Goal: Information Seeking & Learning: Learn about a topic

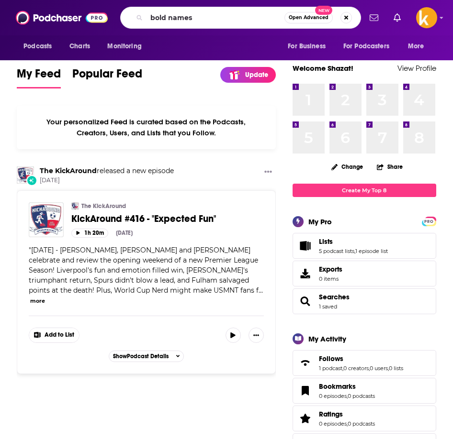
type input "bold names"
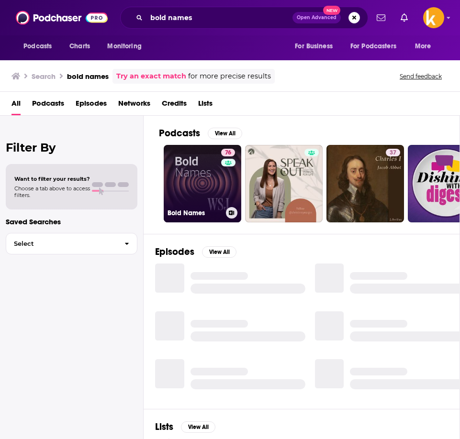
click at [203, 192] on link "76 Bold Names" at bounding box center [203, 184] width 78 height 78
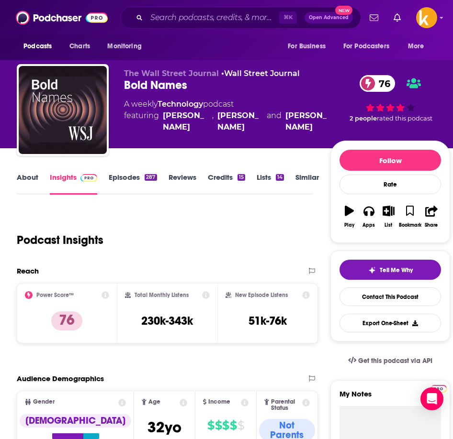
click at [124, 180] on link "Episodes 287" at bounding box center [133, 184] width 48 height 22
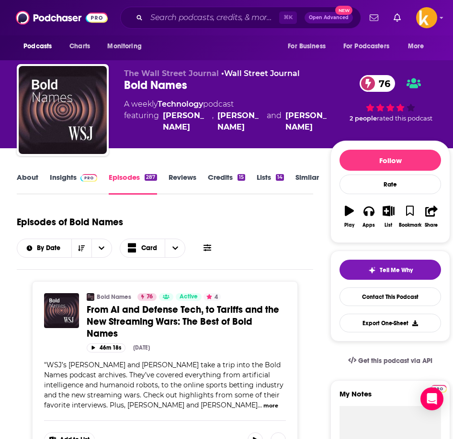
click at [77, 184] on link "Insights" at bounding box center [73, 184] width 47 height 22
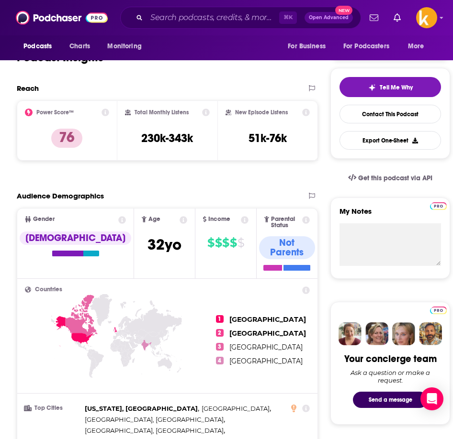
scroll to position [86, 0]
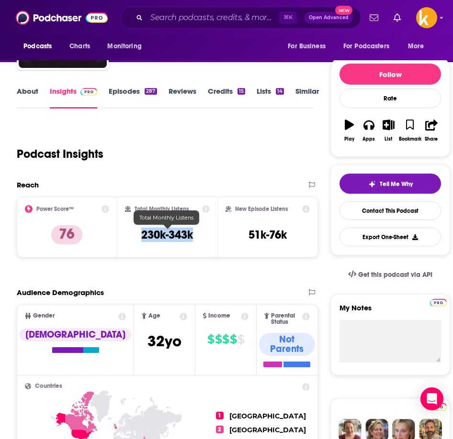
drag, startPoint x: 139, startPoint y: 233, endPoint x: 213, endPoint y: 243, distance: 74.9
click at [213, 243] on div "Total Monthly Listens 230k-343k" at bounding box center [167, 227] width 100 height 60
copy h3 "230k-343k"
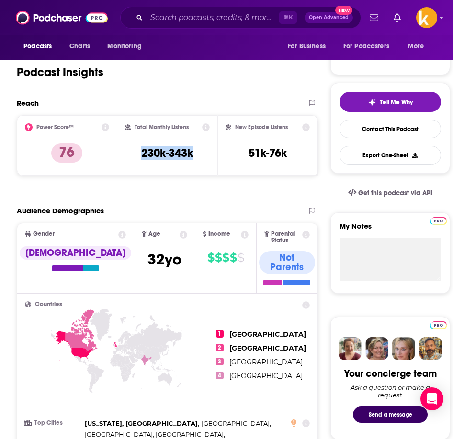
scroll to position [0, 0]
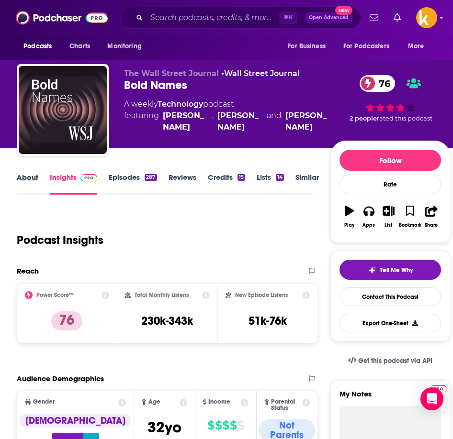
click at [40, 190] on div "About" at bounding box center [33, 184] width 33 height 22
click at [35, 181] on link "About" at bounding box center [28, 184] width 22 height 22
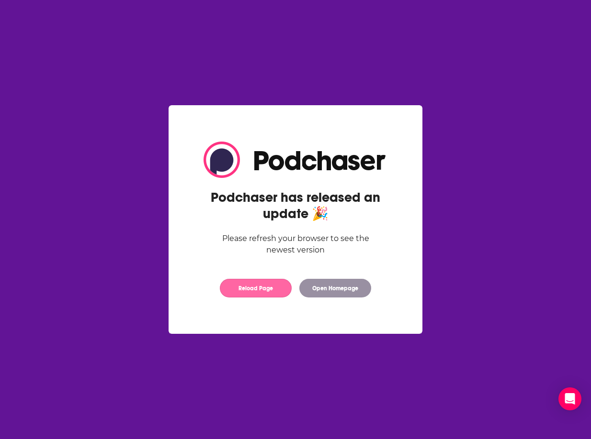
click at [262, 290] on button "Reload Page" at bounding box center [256, 288] width 72 height 19
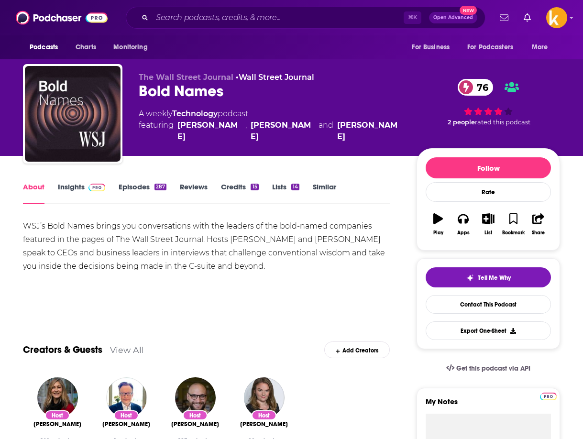
click at [79, 196] on link "Insights" at bounding box center [81, 193] width 47 height 22
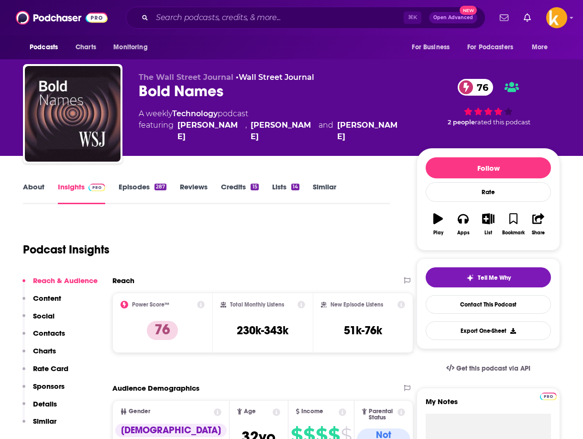
click at [49, 310] on button "Content" at bounding box center [41, 303] width 39 height 18
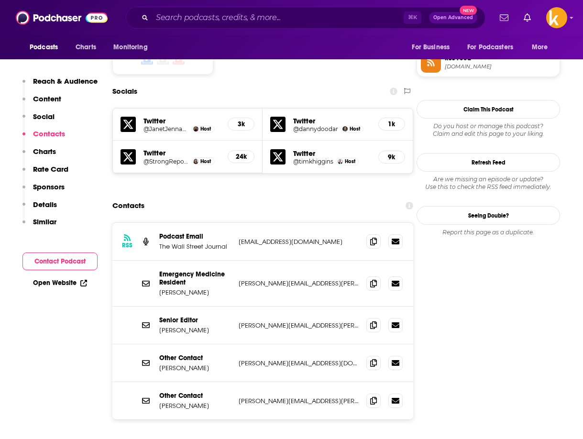
scroll to position [790, 0]
